Goal: Information Seeking & Learning: Learn about a topic

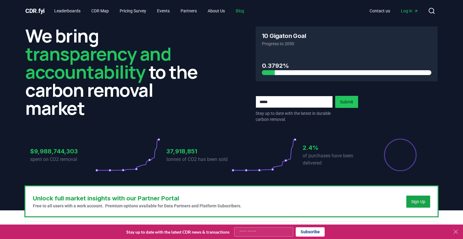
click at [247, 15] on link "Blog" at bounding box center [240, 10] width 18 height 11
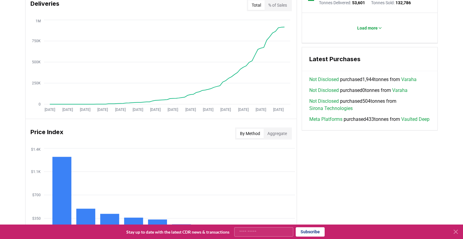
scroll to position [198, 0]
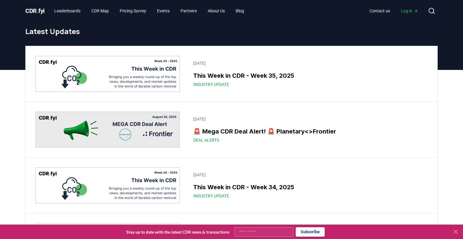
click at [35, 9] on span "CDR . fyi" at bounding box center [34, 10] width 19 height 7
